Goal: Information Seeking & Learning: Learn about a topic

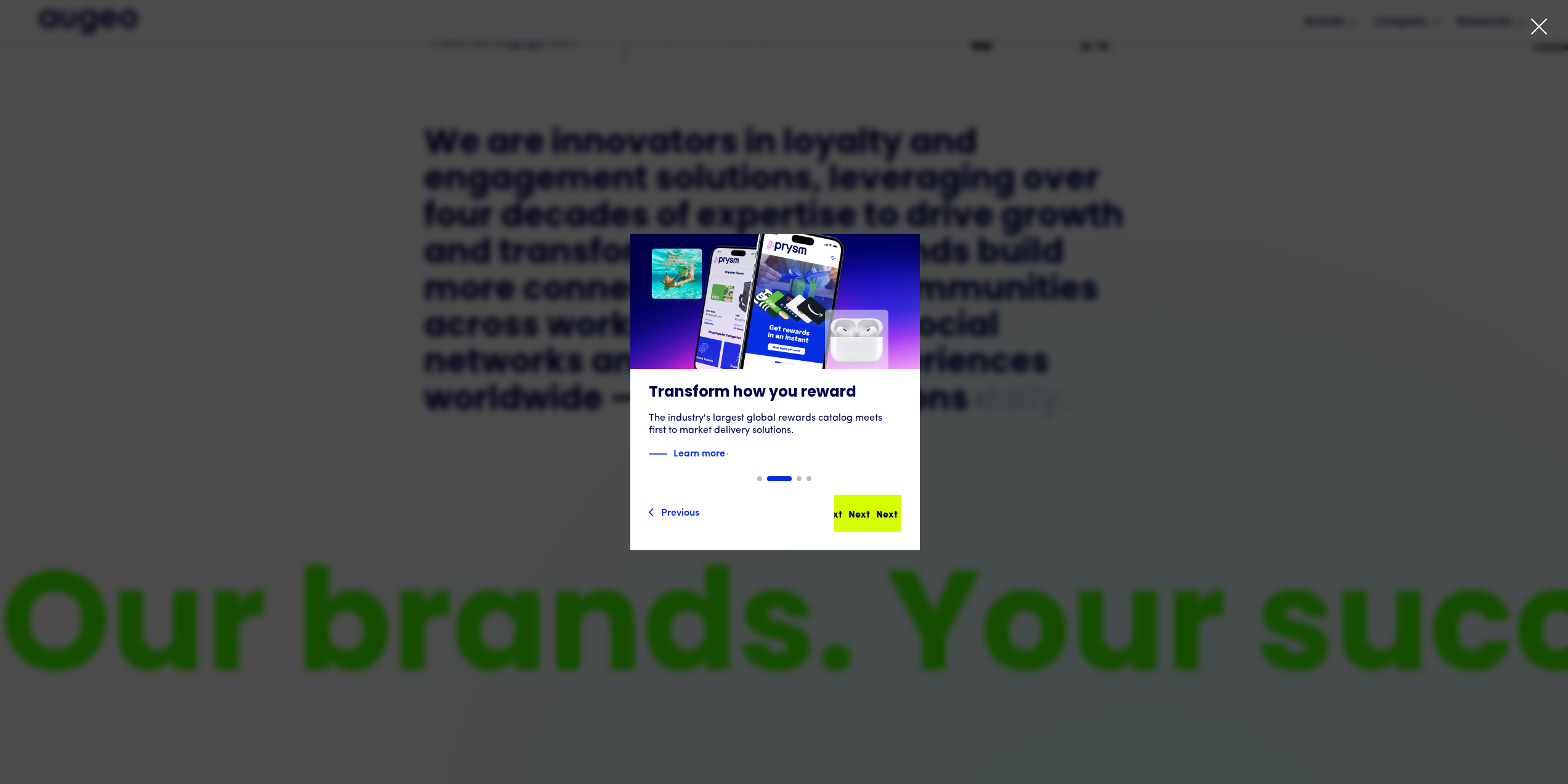
scroll to position [825, 0]
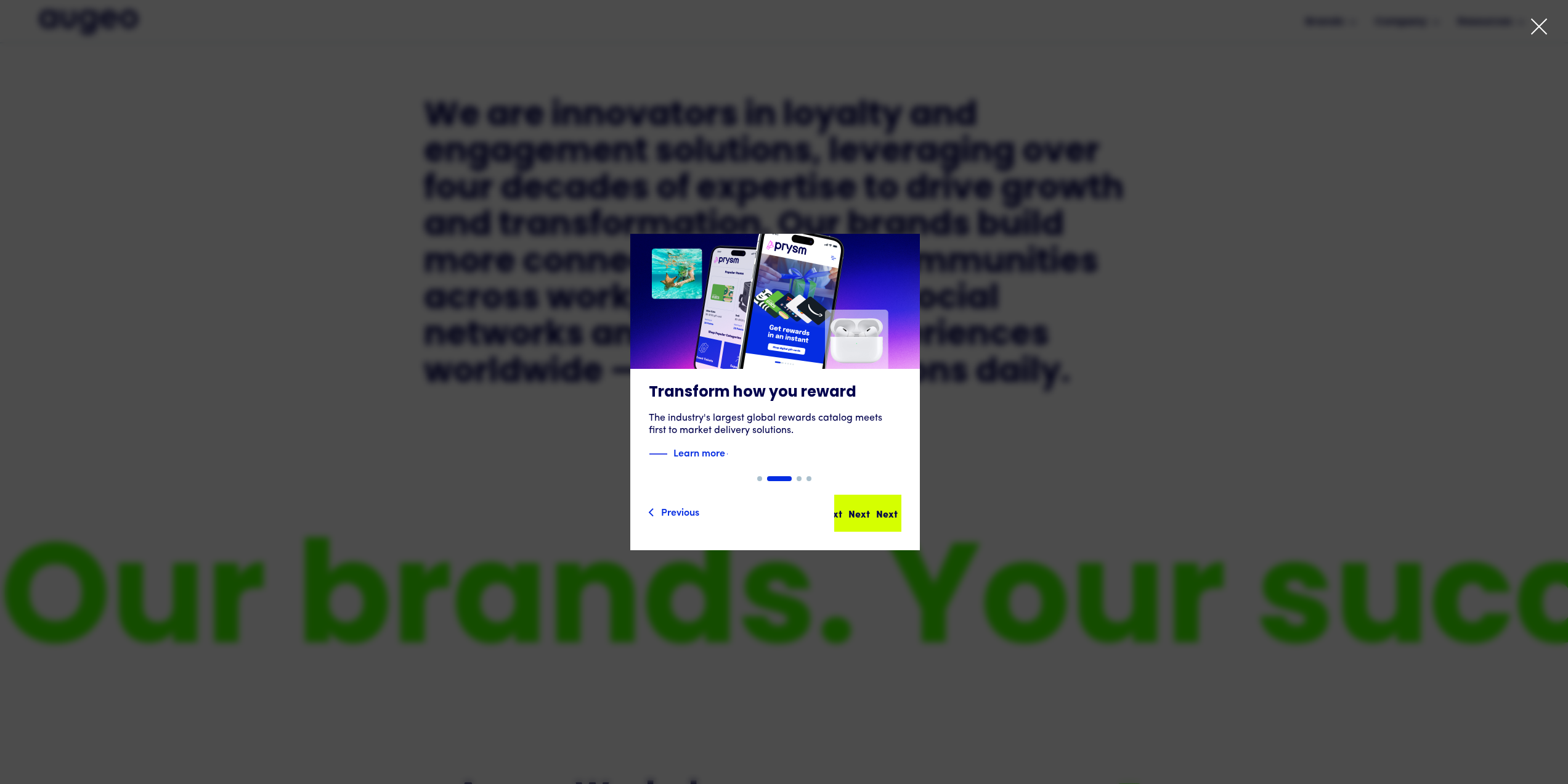
click at [867, 511] on div "Next" at bounding box center [860, 513] width 22 height 15
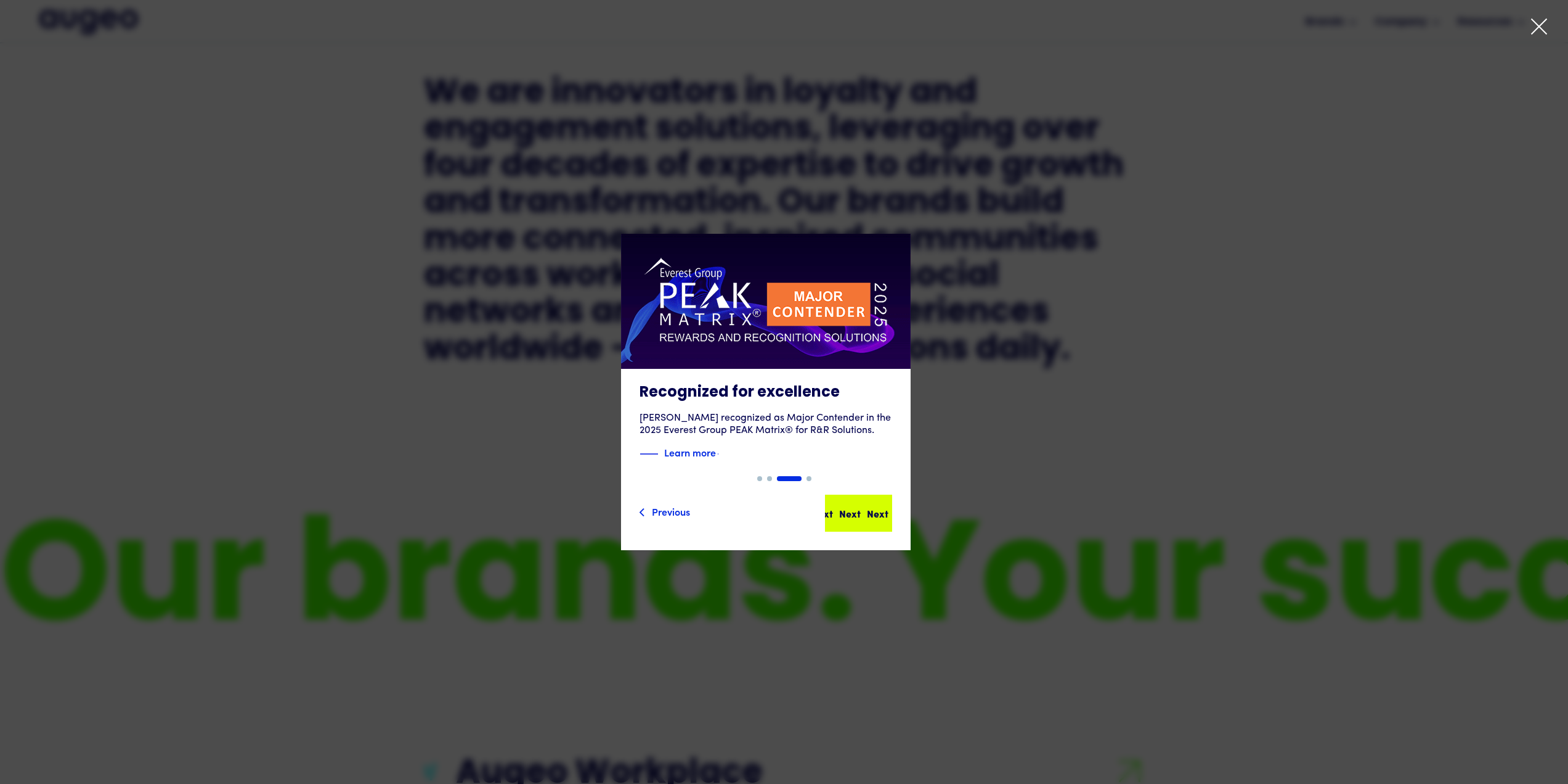
click at [869, 513] on div "Next Next Next Next" at bounding box center [864, 513] width 111 height 15
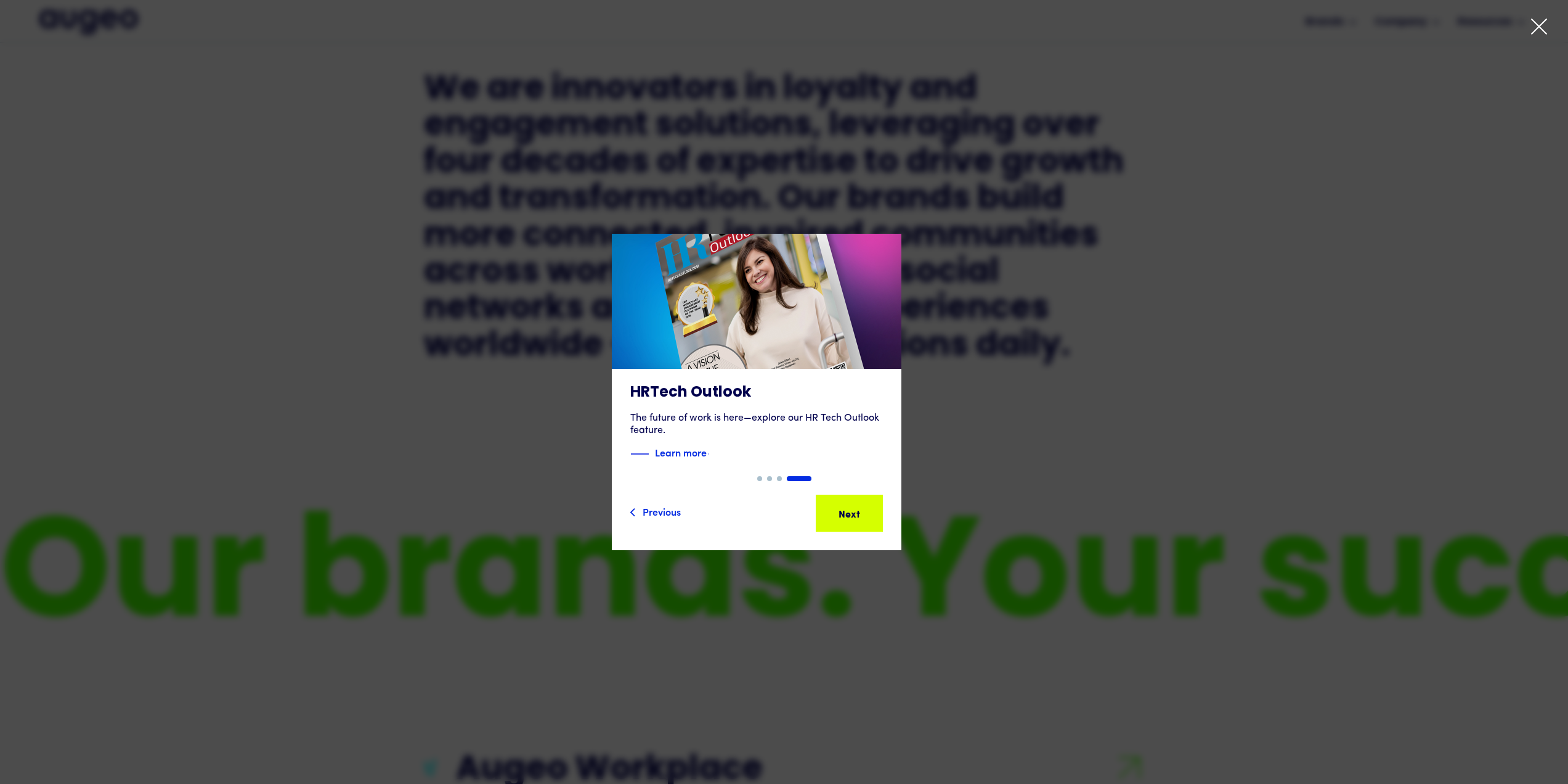
scroll to position [870, 0]
click at [902, 520] on div "Previous Next Next Next Next Next" at bounding box center [757, 513] width 290 height 74
click at [880, 520] on div "Next" at bounding box center [869, 513] width 22 height 15
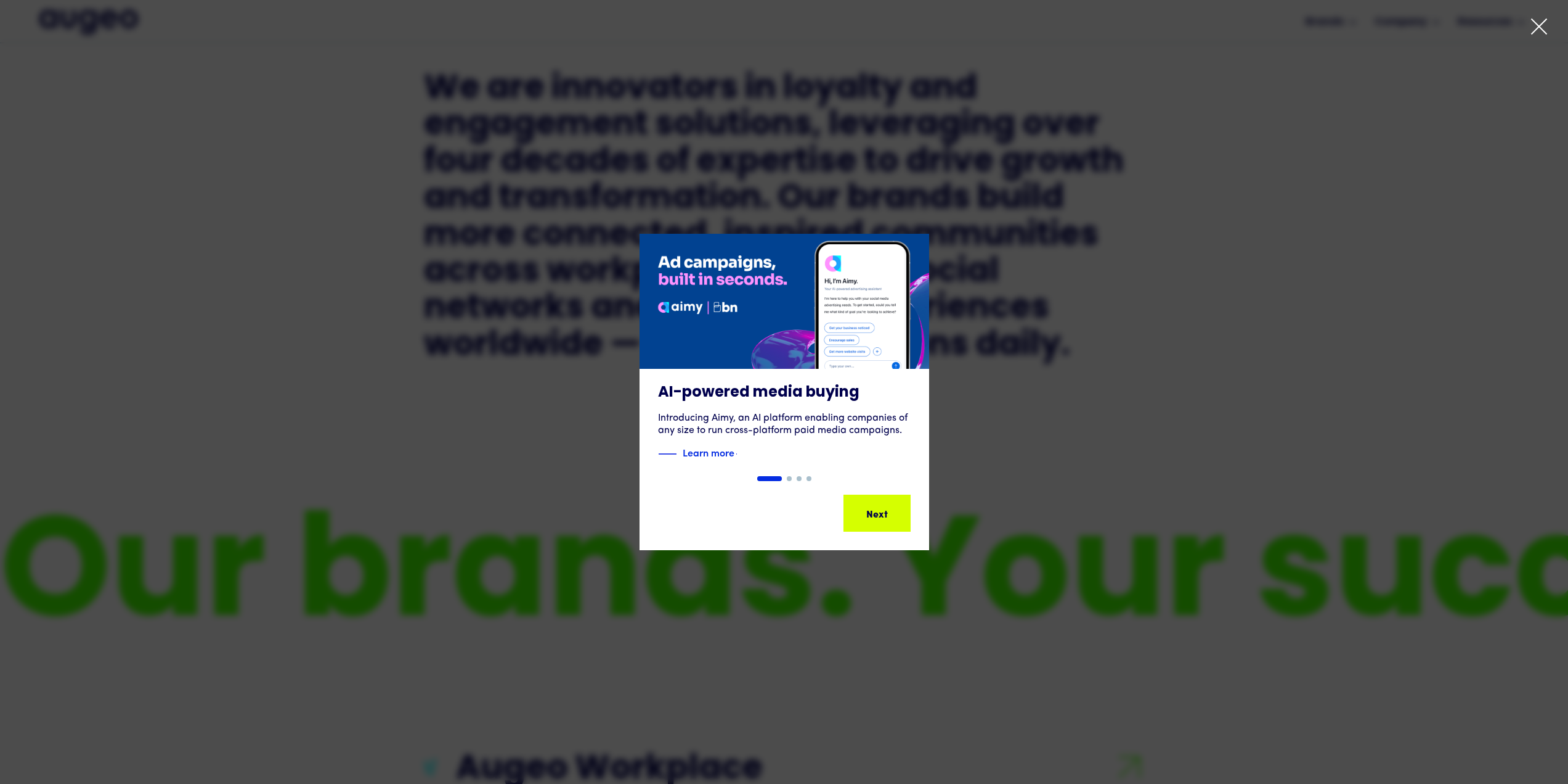
click at [1541, 25] on icon at bounding box center [1539, 26] width 15 height 15
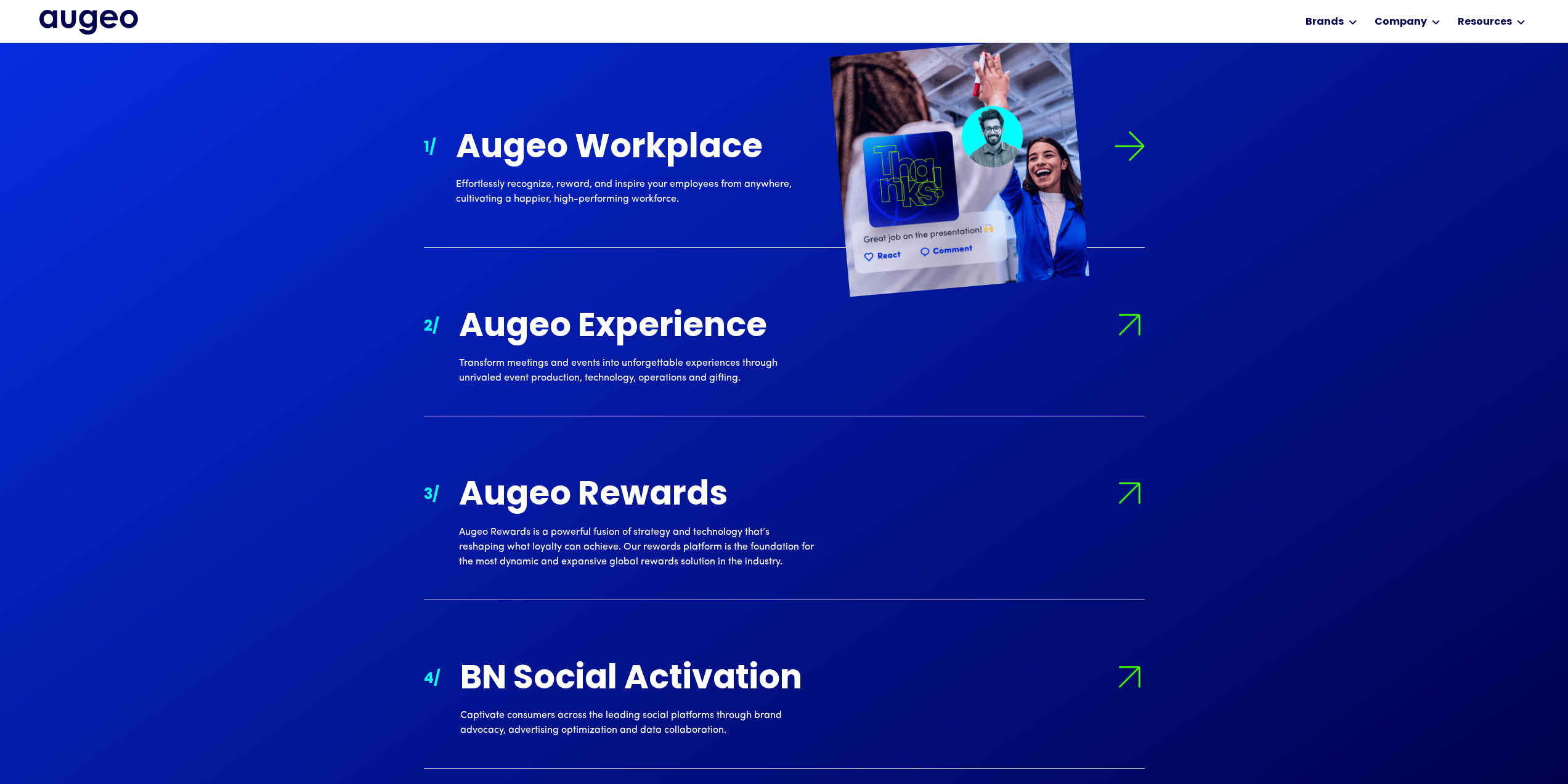
scroll to position [1492, 0]
click at [638, 151] on div "Augeo Workplace" at bounding box center [634, 148] width 355 height 37
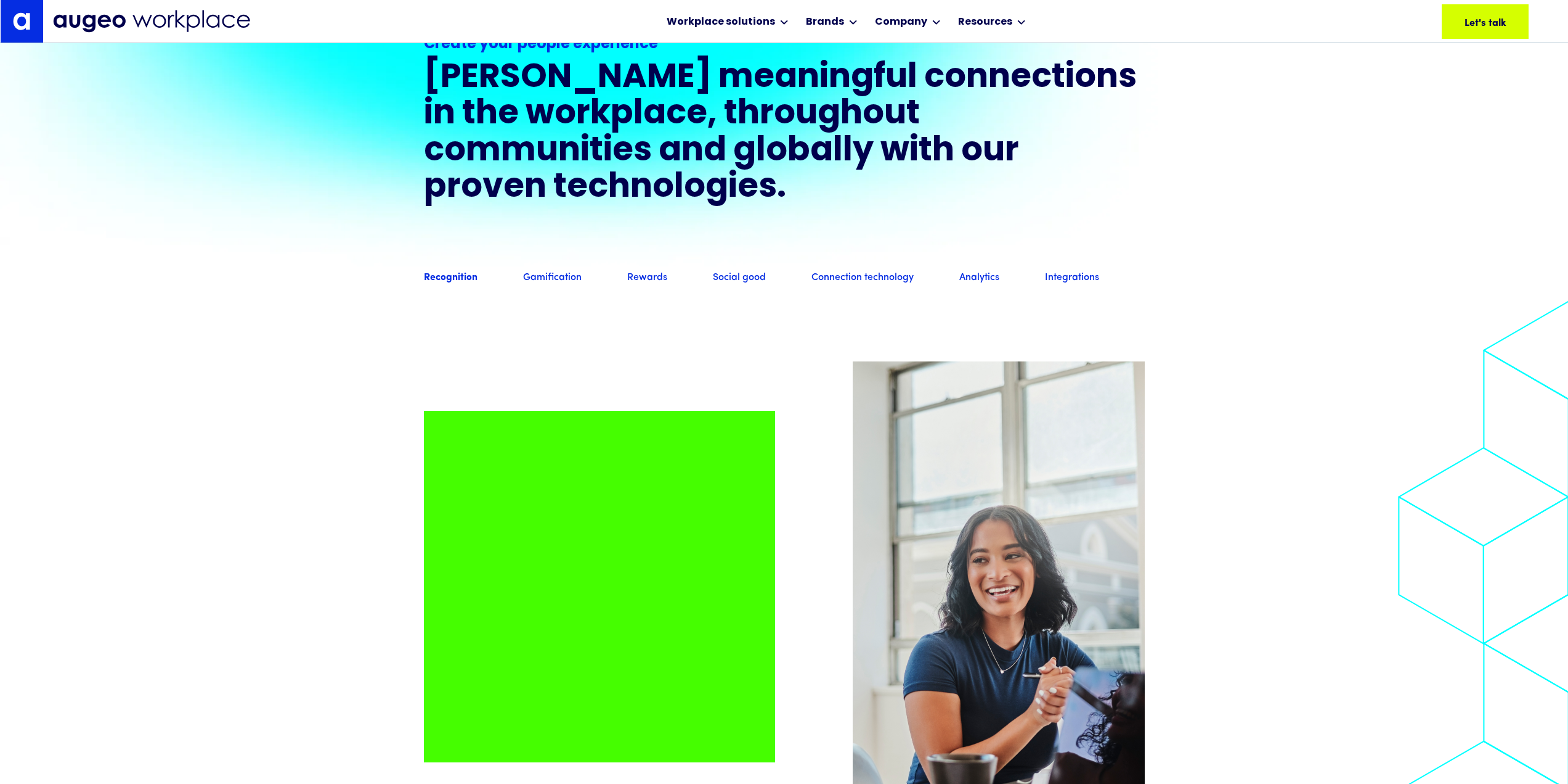
scroll to position [1429, 0]
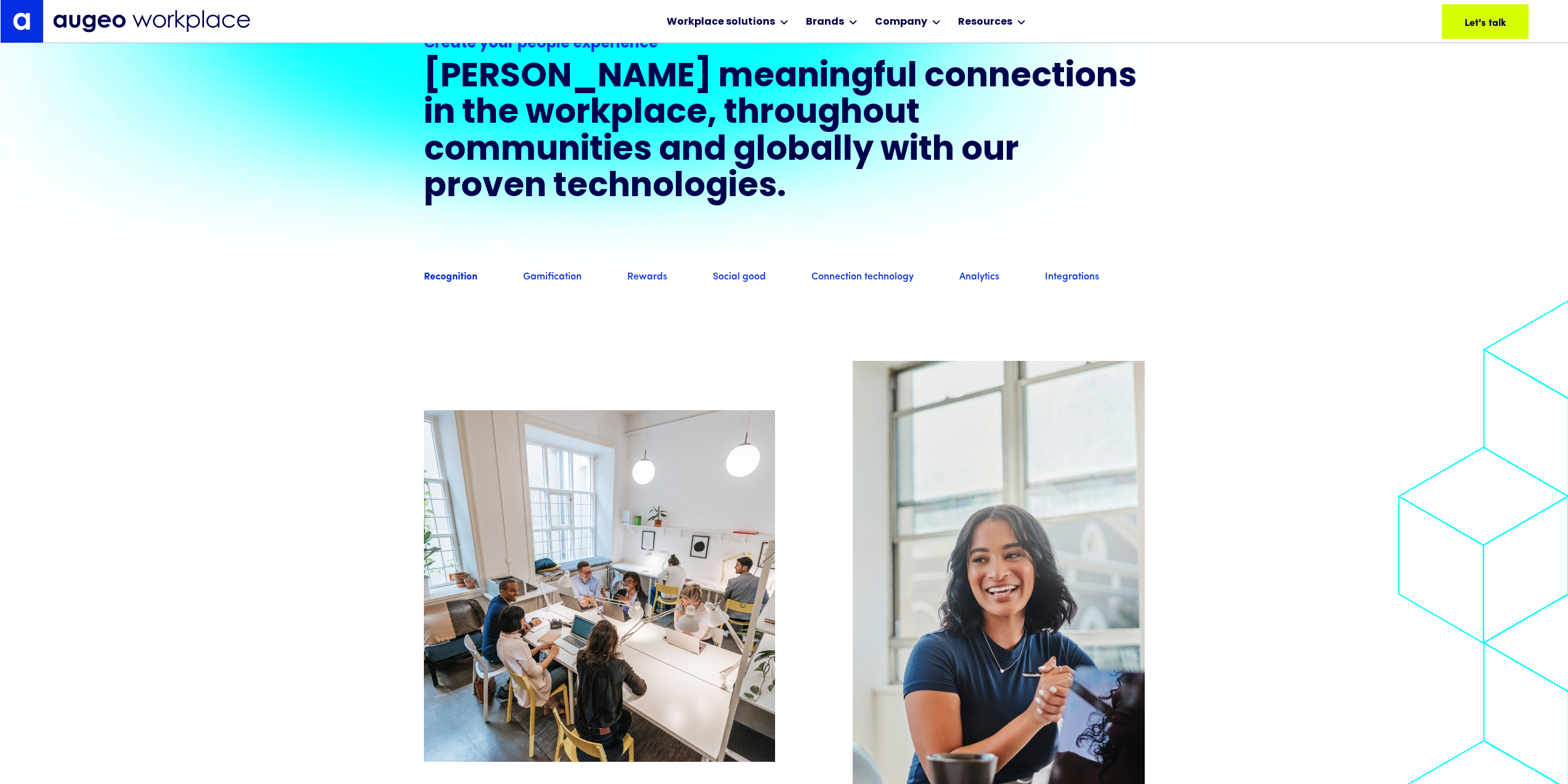
click at [642, 284] on link "Rewards" at bounding box center [648, 278] width 40 height 14
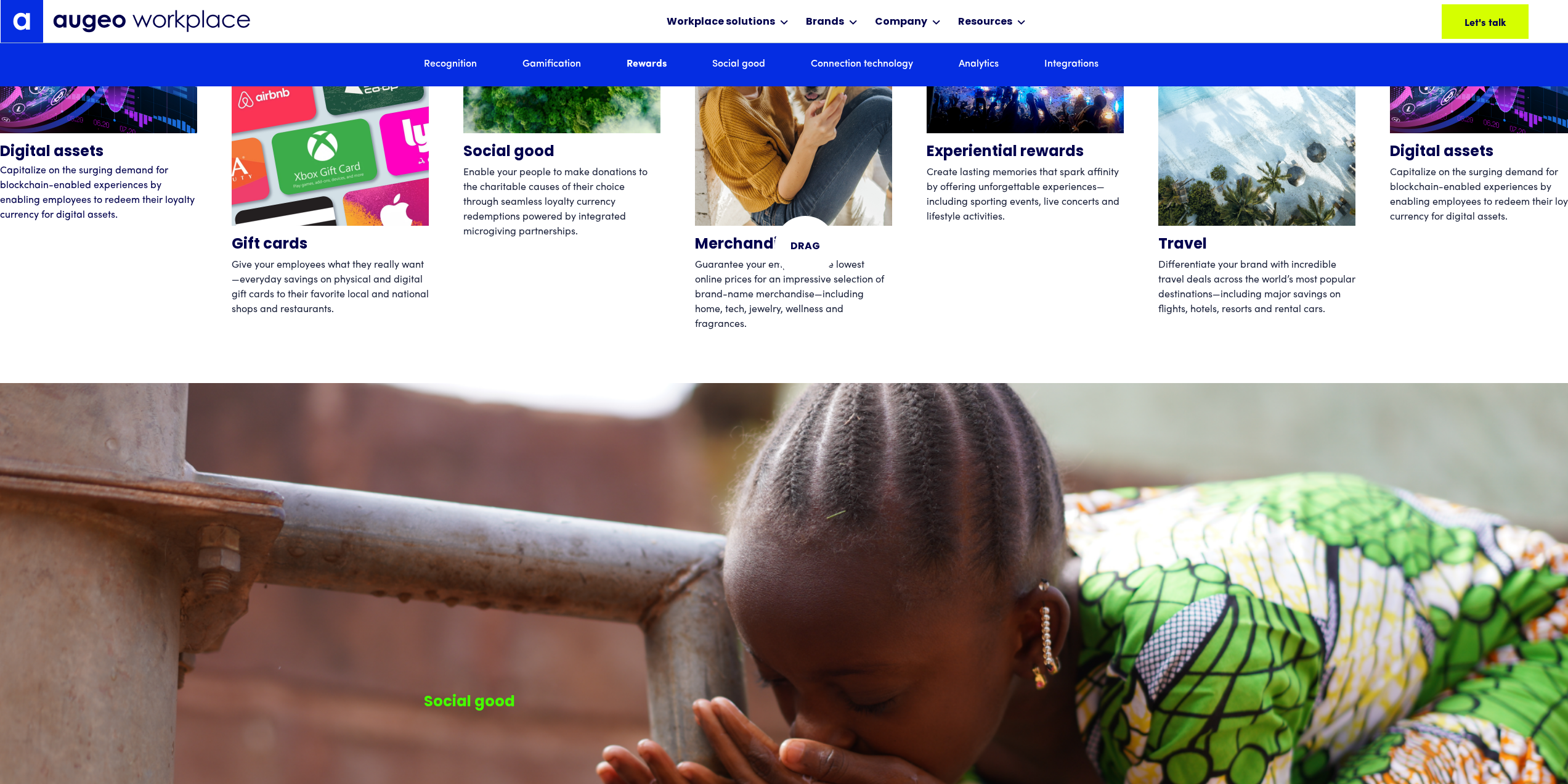
scroll to position [4559, 0]
click at [806, 333] on div "Merchandise Guarantee your employees the lowest online prices for an impressive…" at bounding box center [793, 148] width 197 height 370
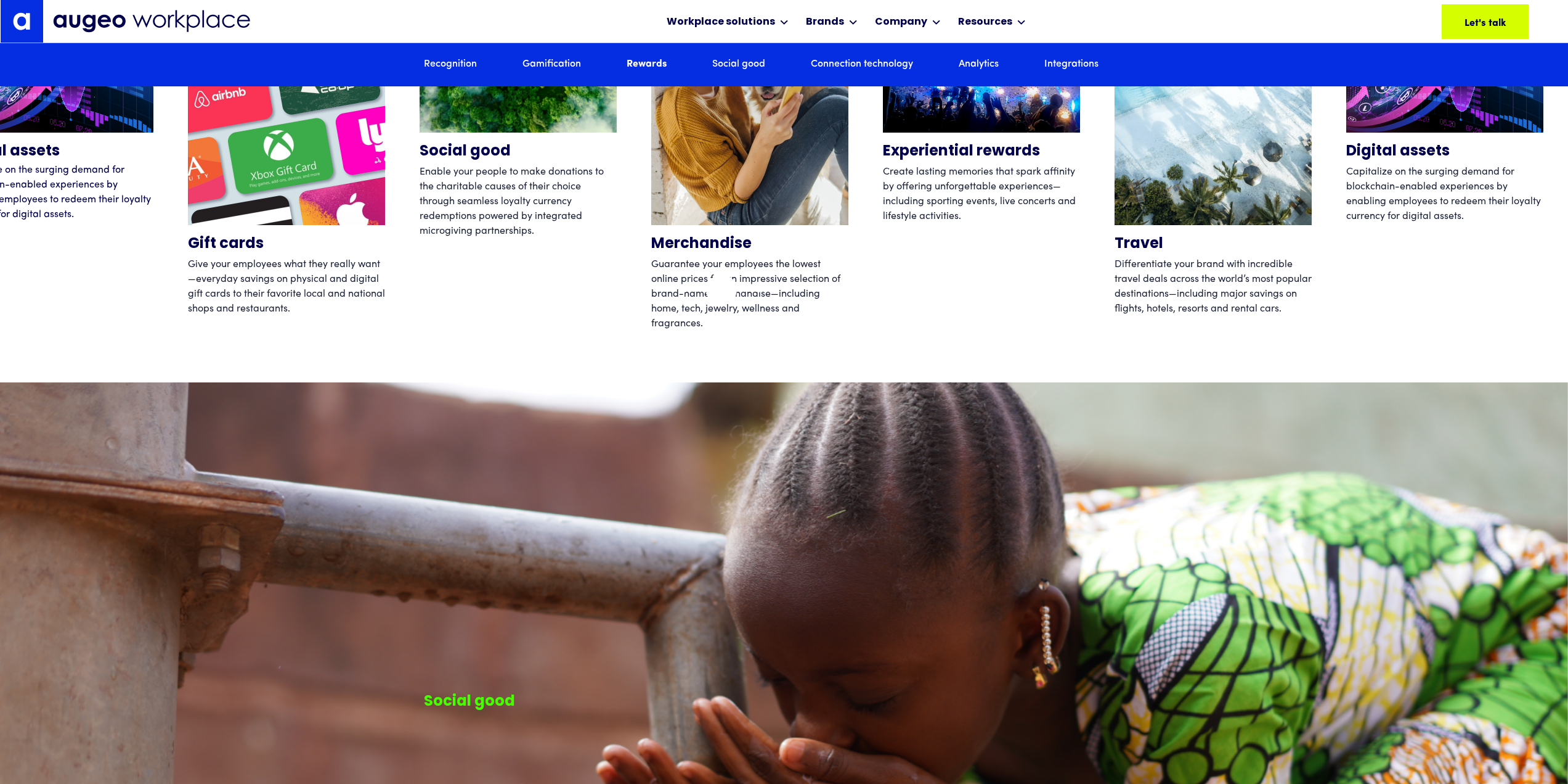
click at [722, 290] on div "Merchandise Guarantee your employees the lowest online prices for an impressive…" at bounding box center [750, 148] width 197 height 370
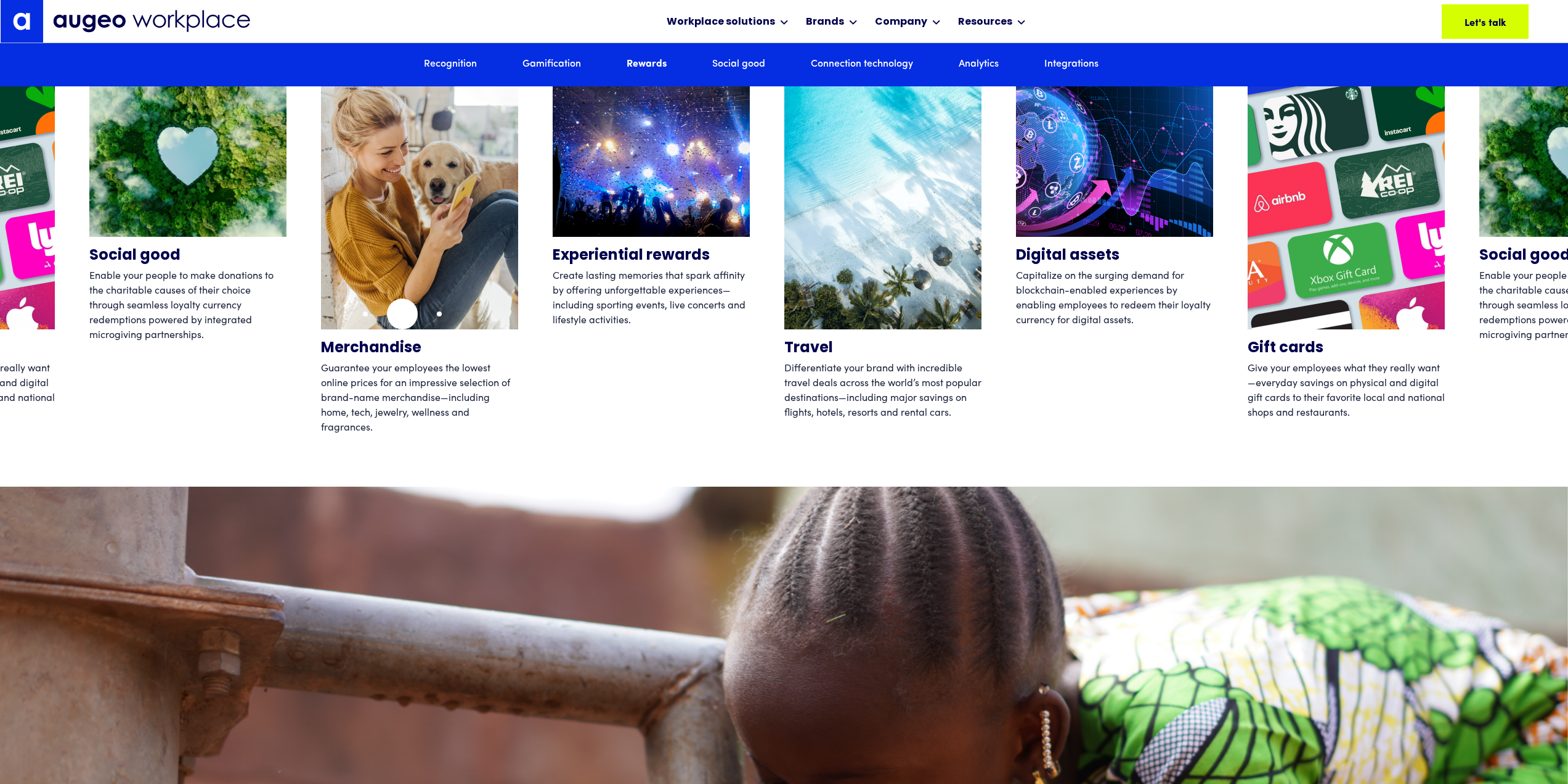
click at [403, 314] on img "4 / 12" at bounding box center [420, 198] width 197 height 262
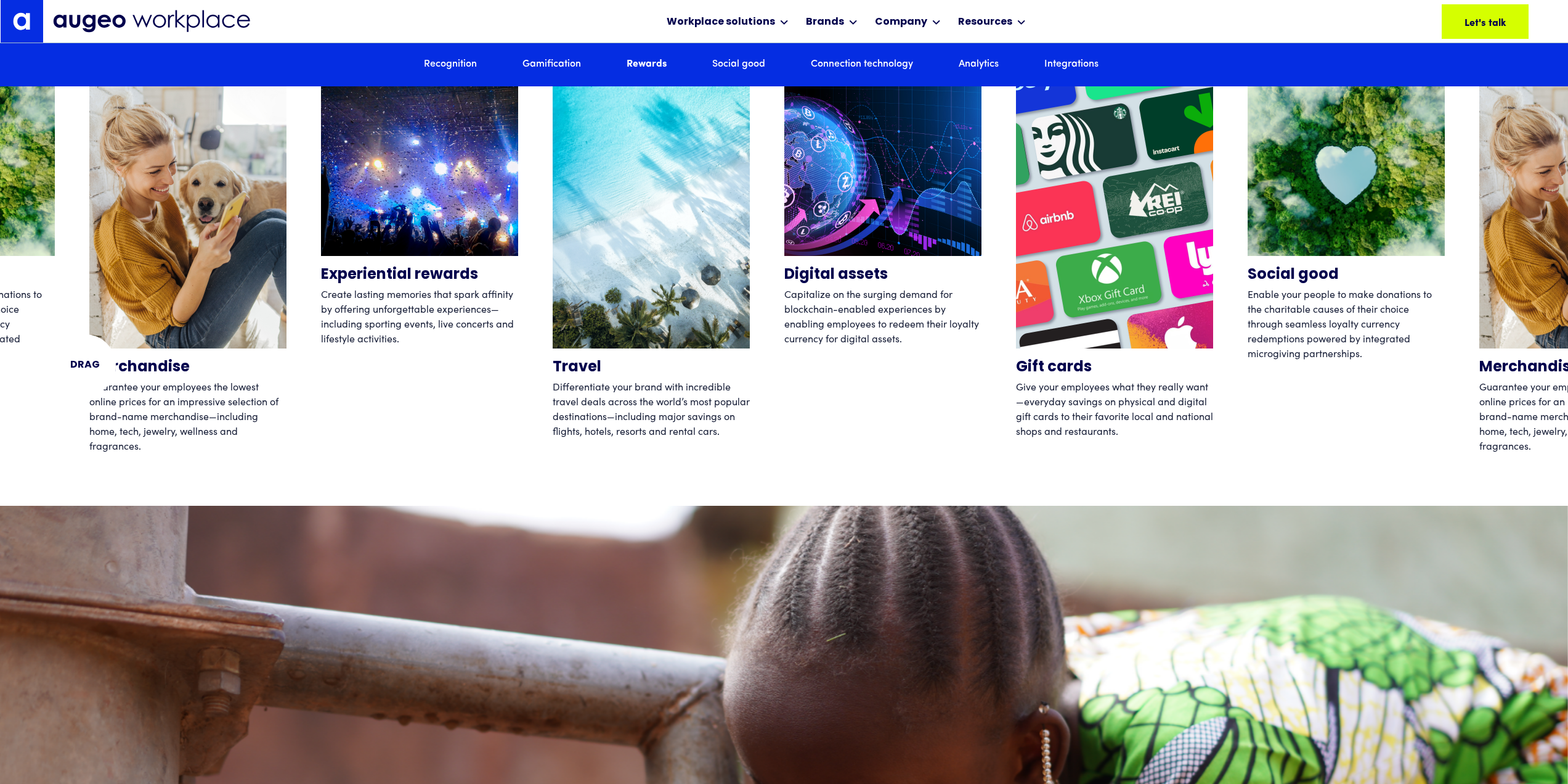
scroll to position [4436, 0]
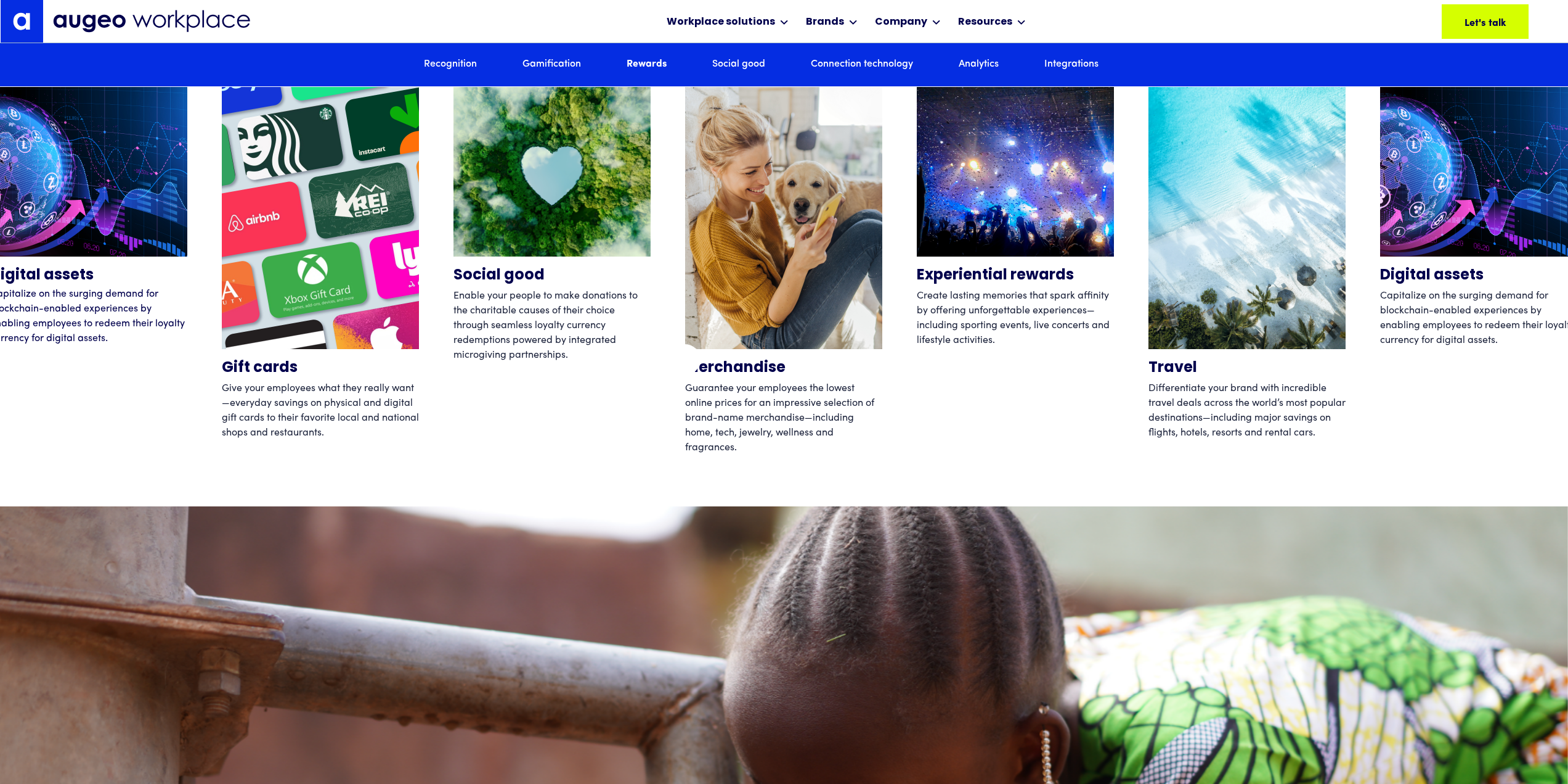
click at [685, 359] on div "Experiential rewards Create lasting memories that spark affinity by offering un…" at bounding box center [310, 272] width 1568 height 370
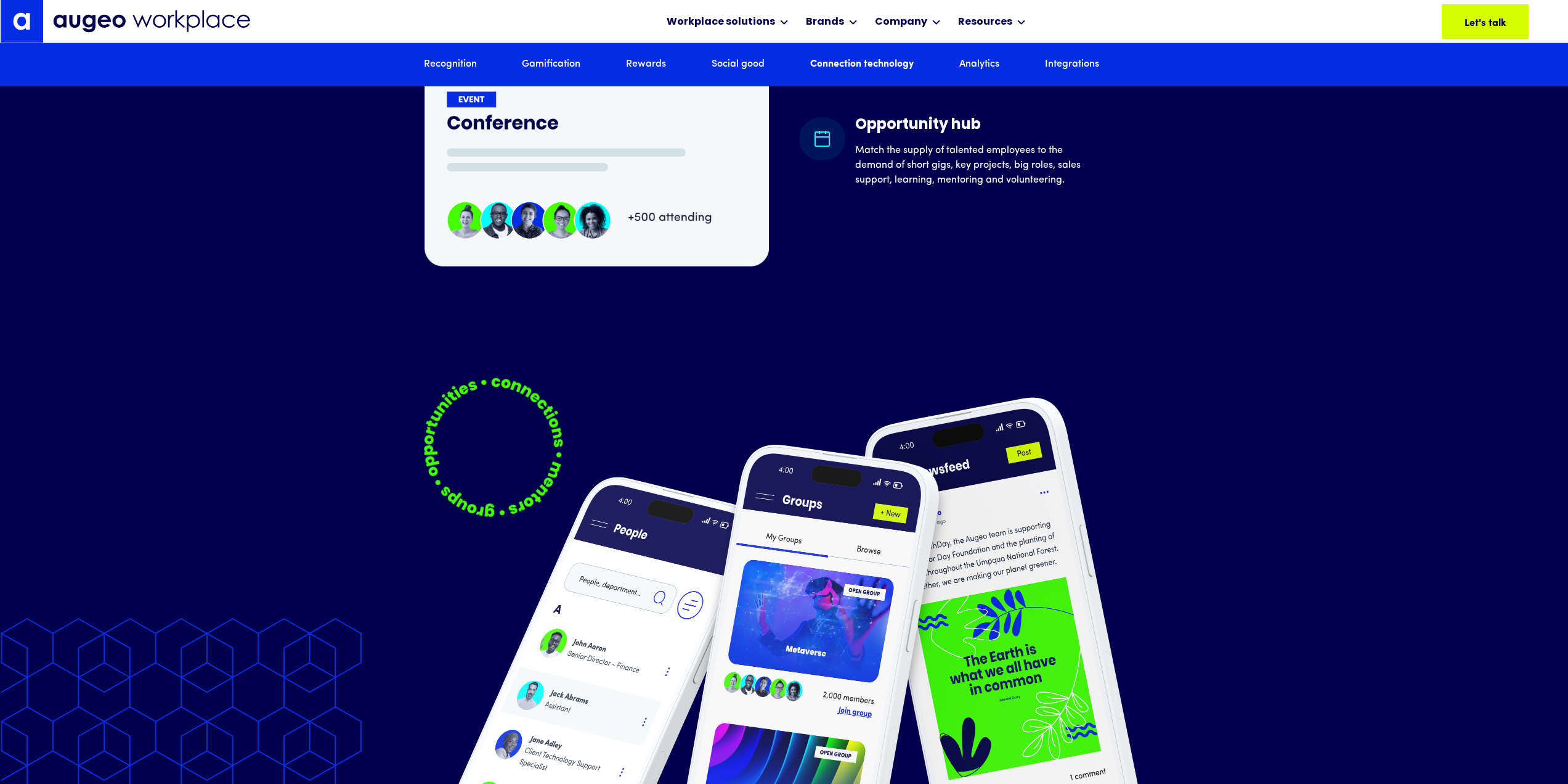
scroll to position [6735, 0]
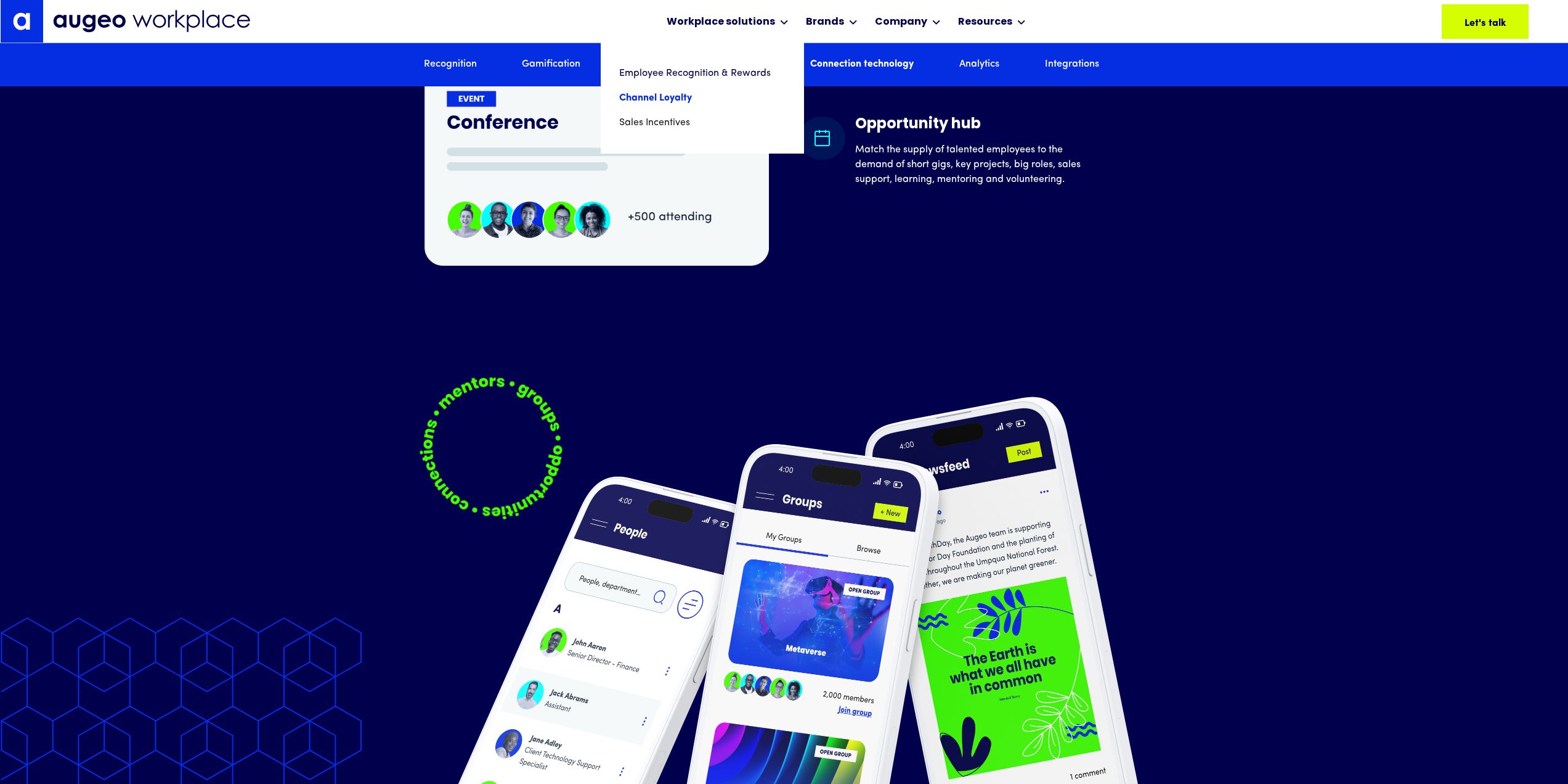
click at [669, 93] on link "Channel Loyalty" at bounding box center [702, 97] width 167 height 25
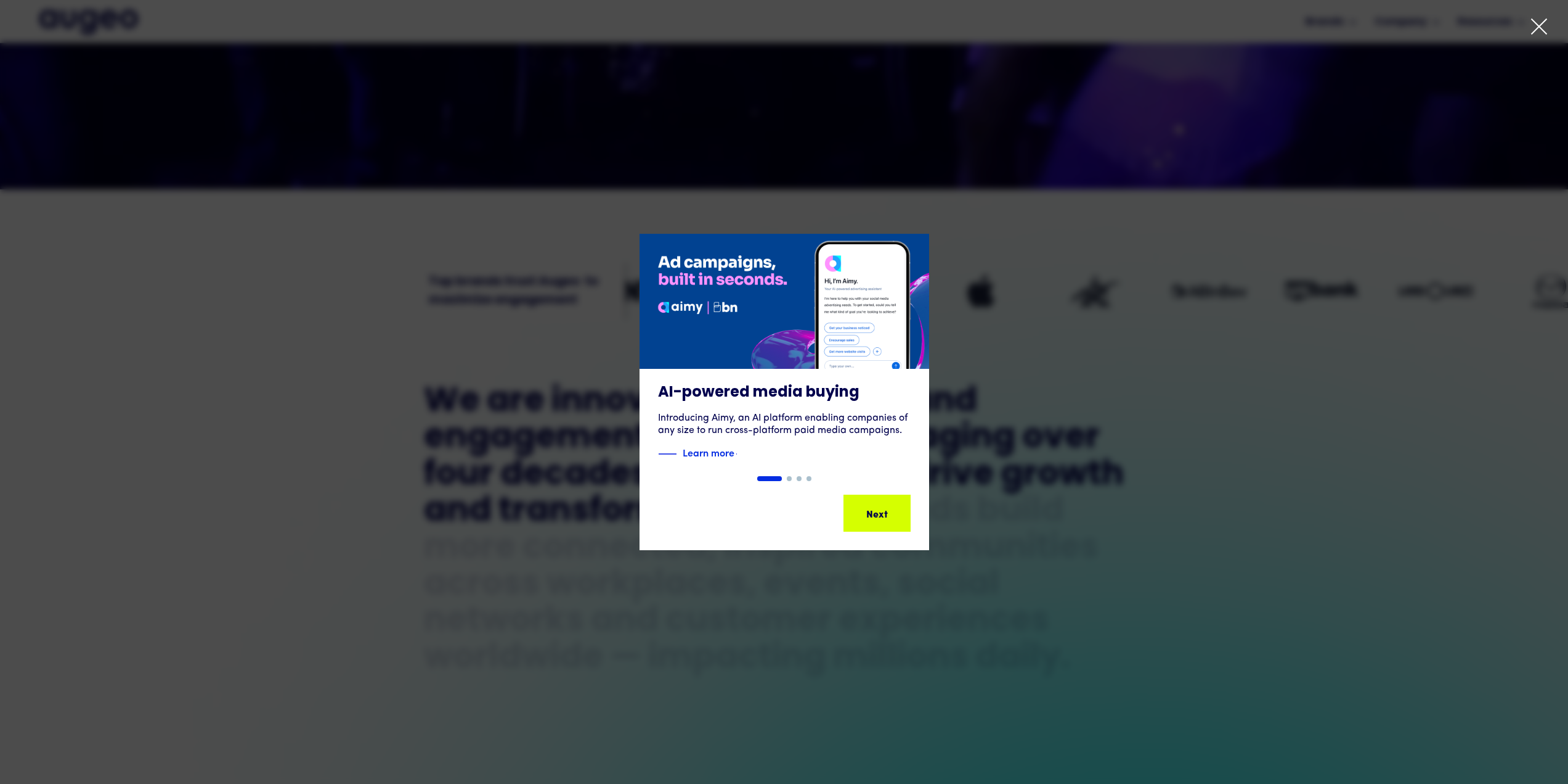
click at [1541, 24] on icon at bounding box center [1539, 26] width 19 height 19
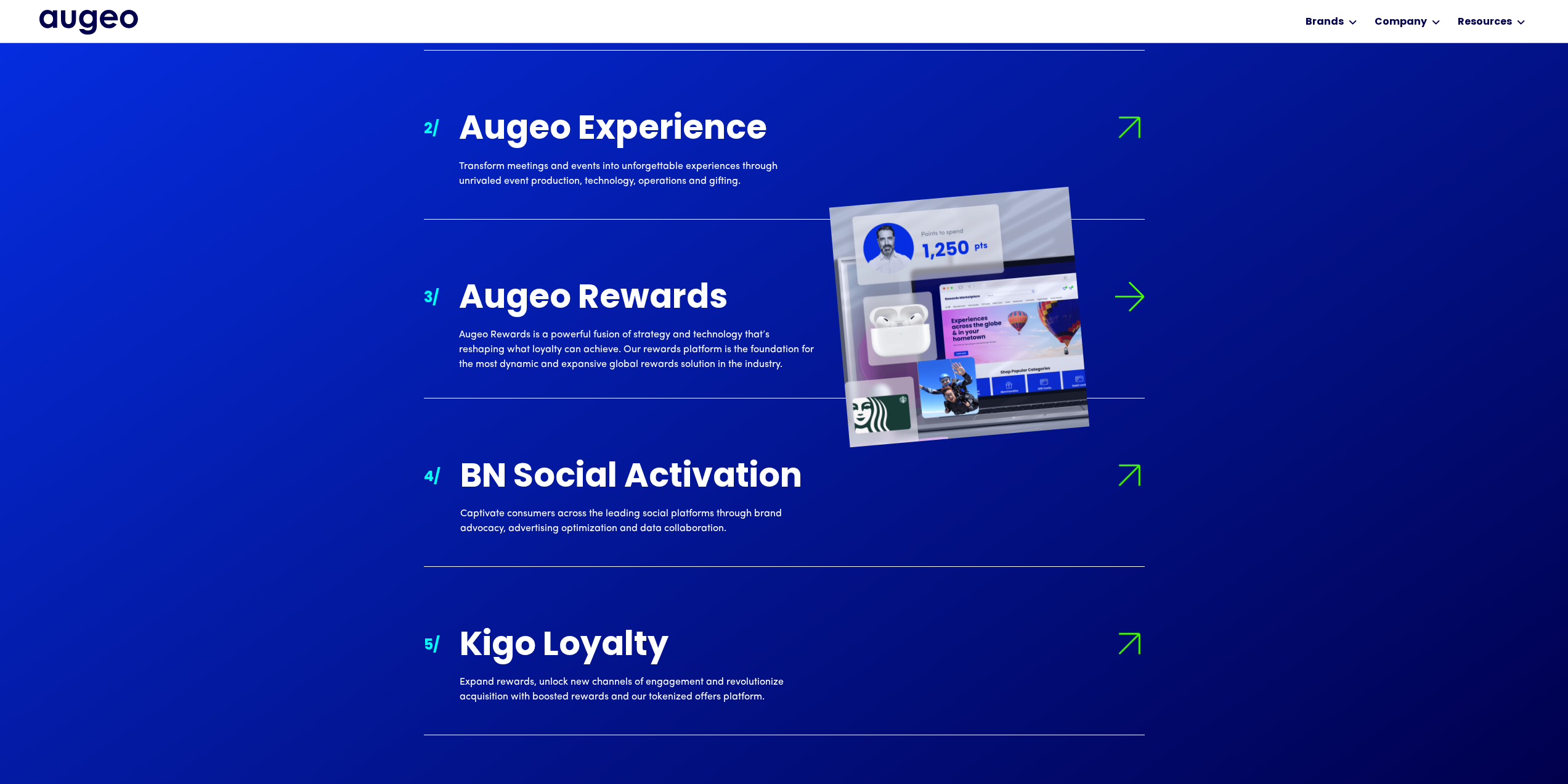
scroll to position [1678, 0]
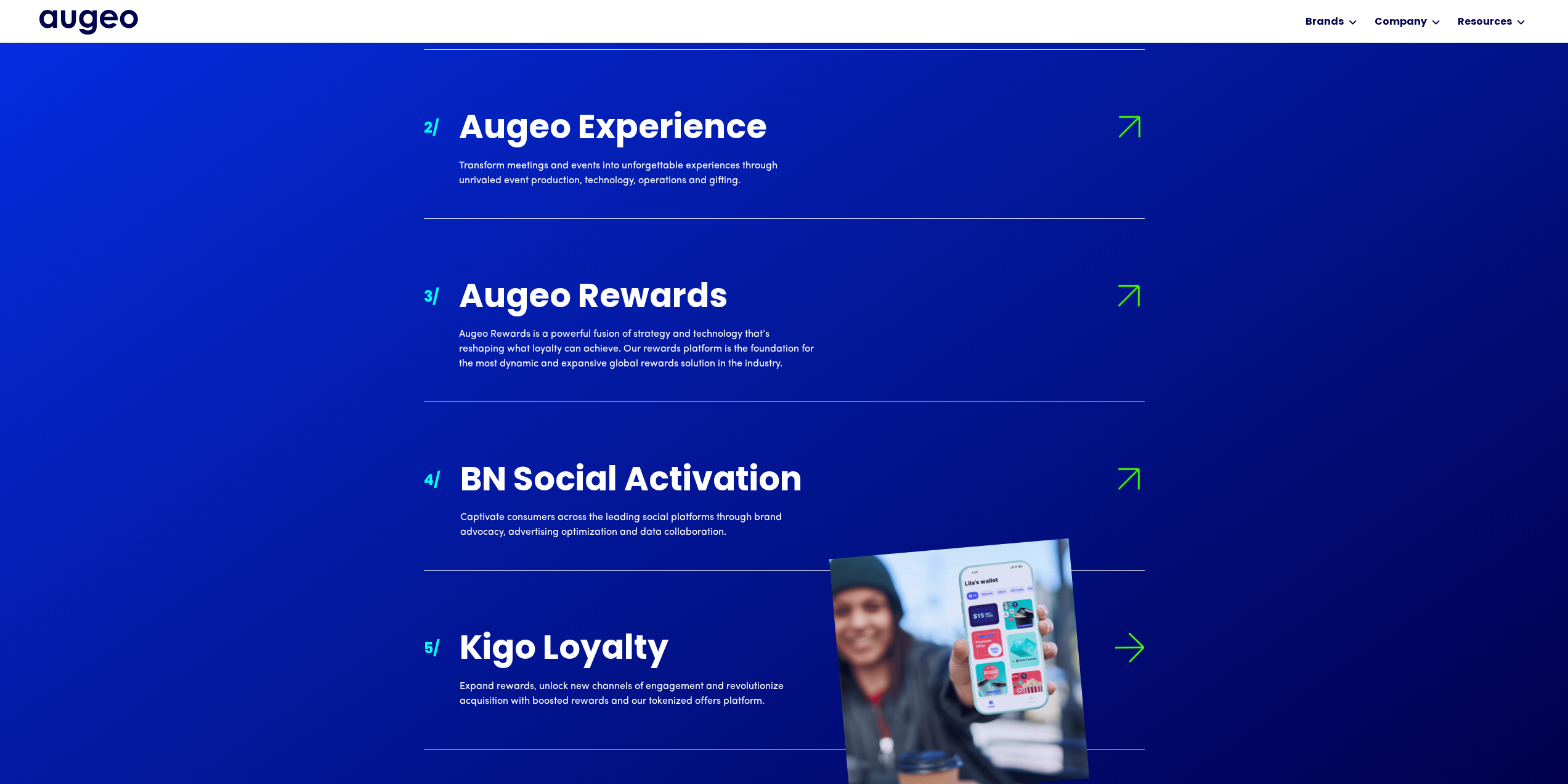
click at [563, 658] on div "Kigo Loyalty" at bounding box center [638, 650] width 355 height 37
